Goal: Information Seeking & Learning: Find specific page/section

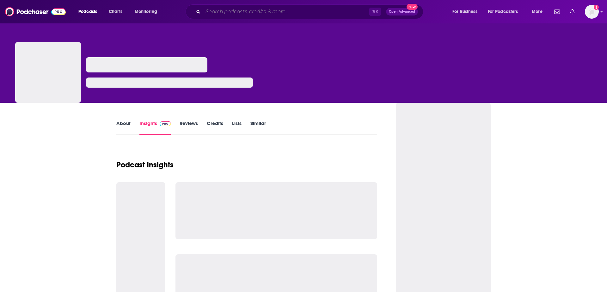
click at [255, 12] on input "Search podcasts, credits, & more..." at bounding box center [286, 12] width 166 height 10
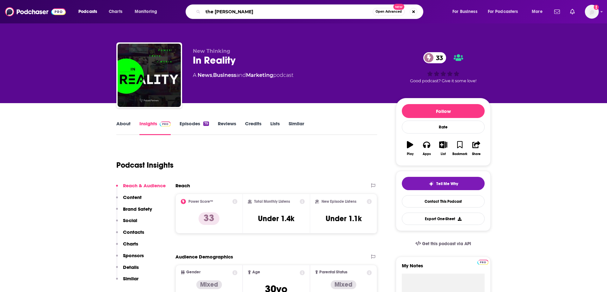
type input "the winers"
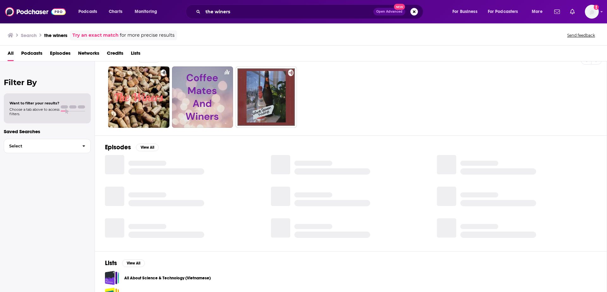
scroll to position [46, 0]
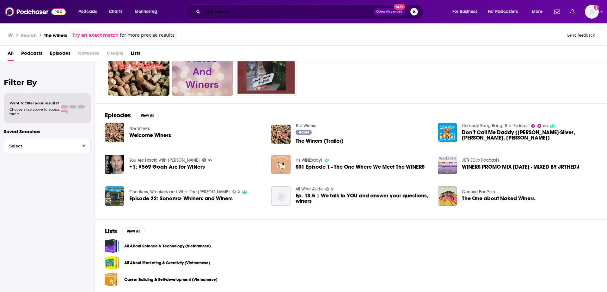
click at [266, 12] on input "the winers" at bounding box center [288, 12] width 170 height 10
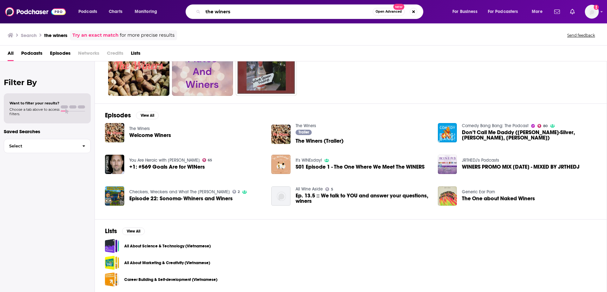
click at [266, 12] on input "the winers" at bounding box center [288, 12] width 170 height 10
type input "[PERSON_NAME]"
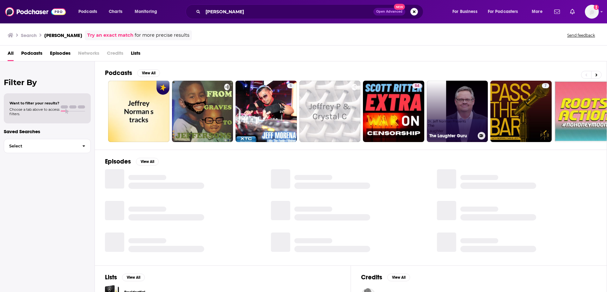
scroll to position [0, 78]
